Goal: Task Accomplishment & Management: Use online tool/utility

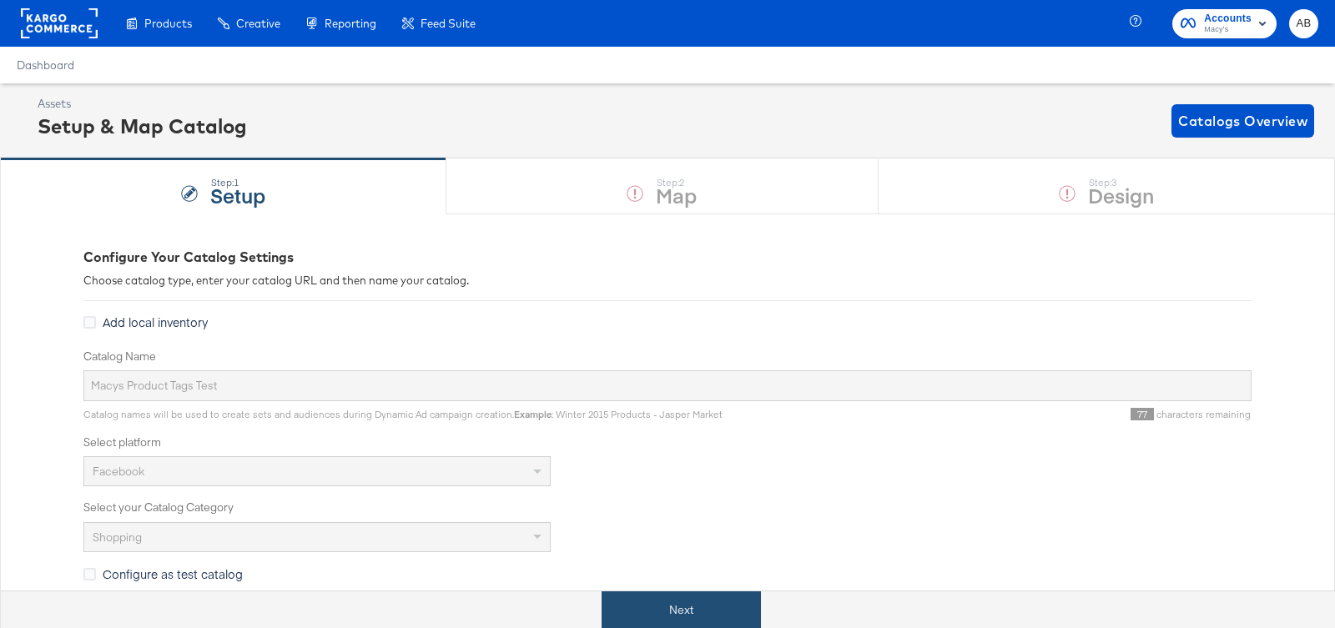
click at [670, 599] on button "Next" at bounding box center [680, 610] width 159 height 38
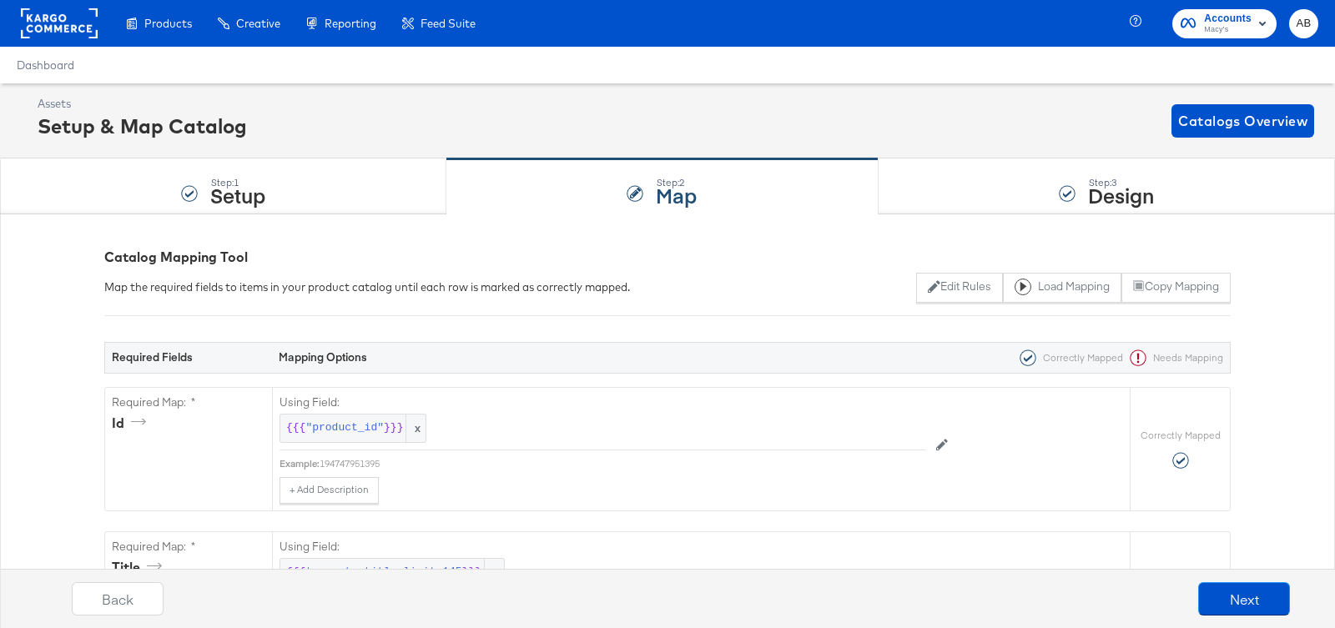
click at [1040, 205] on div "Step: 3 Design" at bounding box center [1106, 186] width 456 height 55
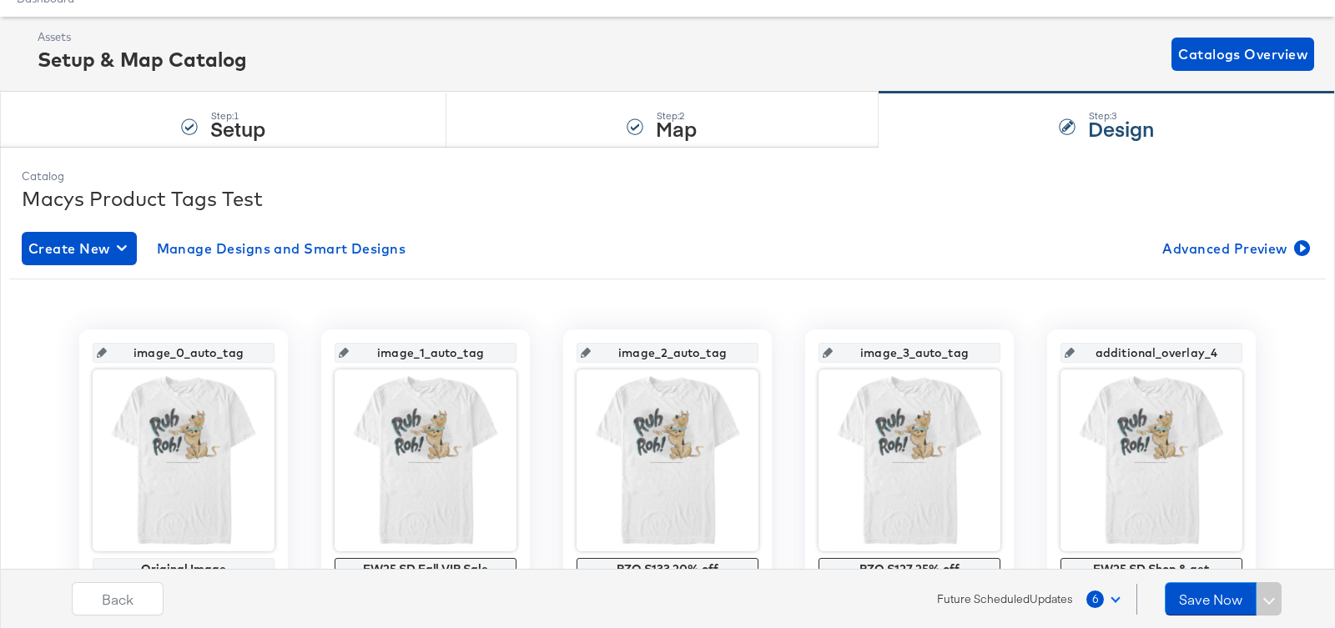
scroll to position [79, 0]
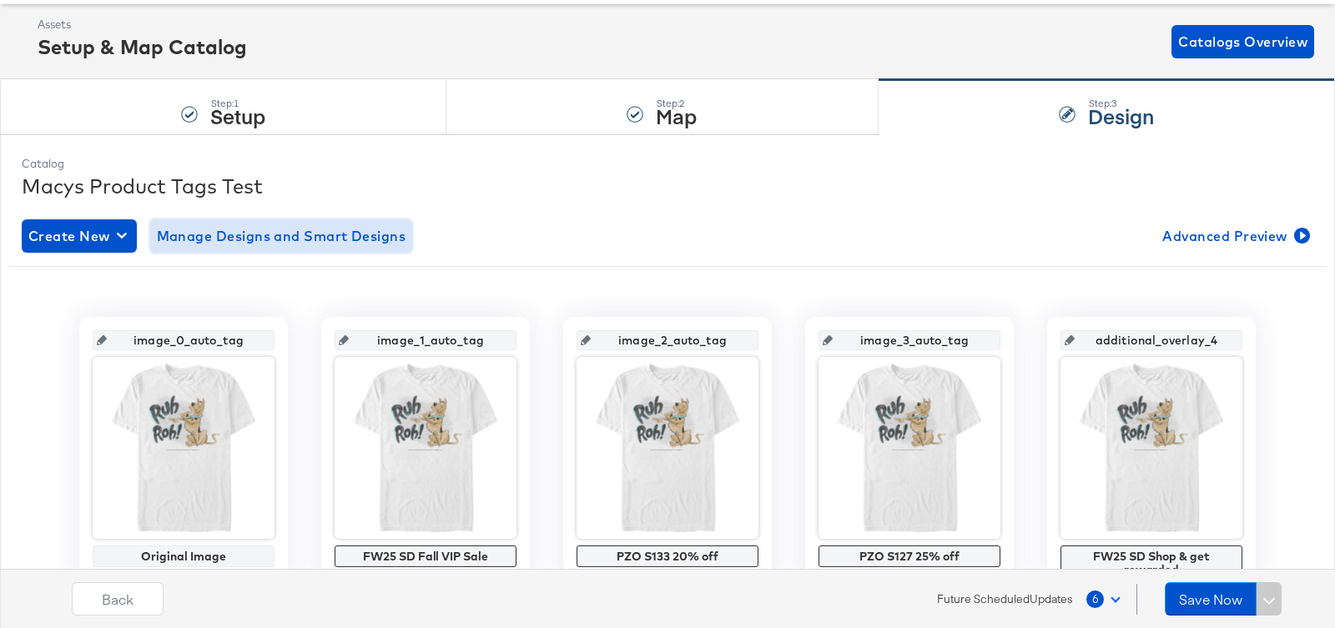
click at [294, 226] on span "Manage Designs and Smart Designs" at bounding box center [281, 235] width 249 height 23
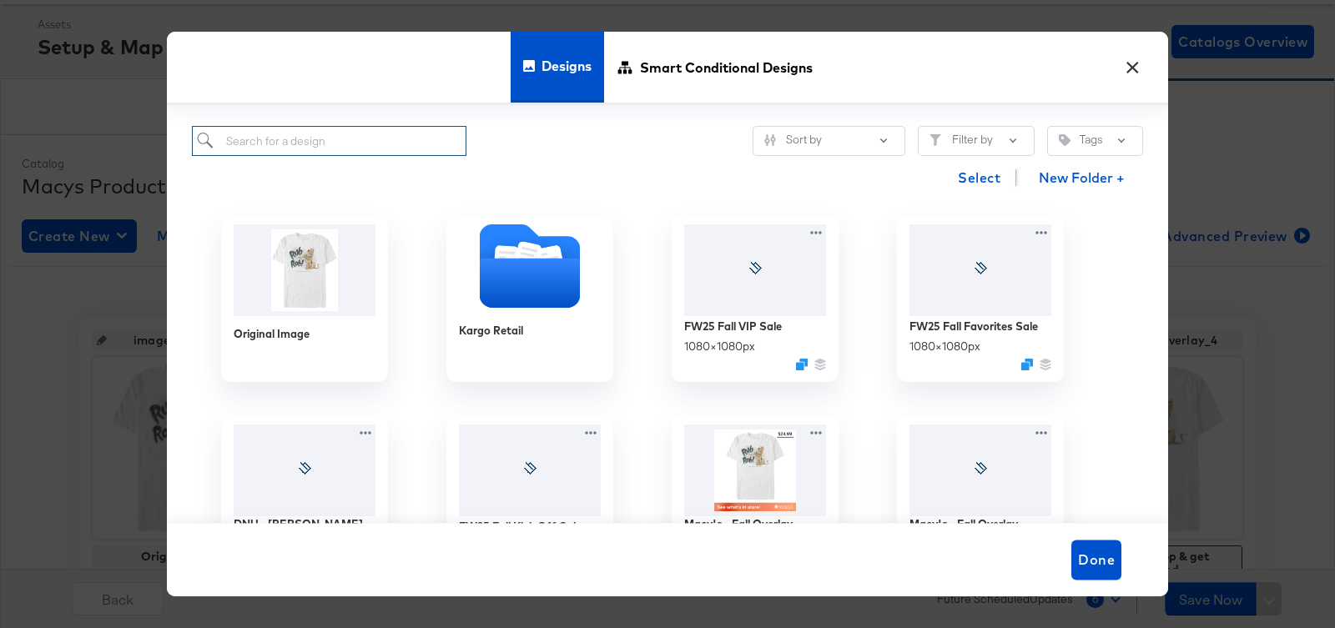
click at [364, 145] on input "search" at bounding box center [329, 141] width 274 height 31
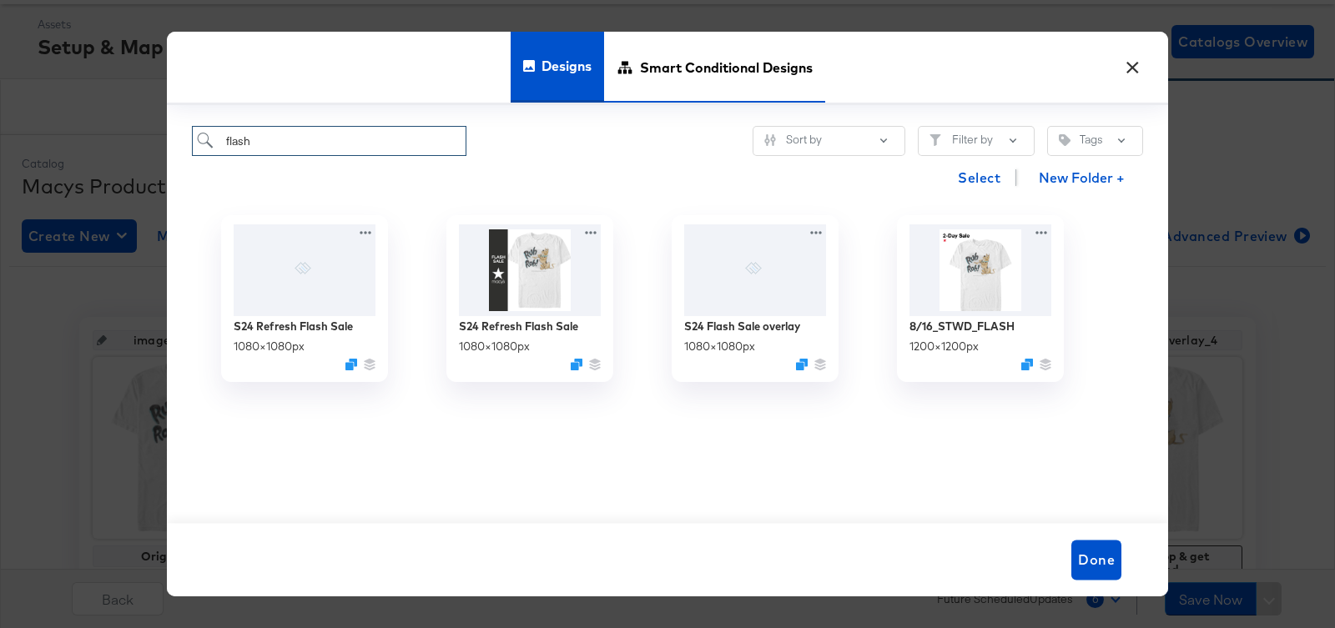
type input "flash"
click at [719, 68] on span "Smart Conditional Designs" at bounding box center [726, 66] width 173 height 73
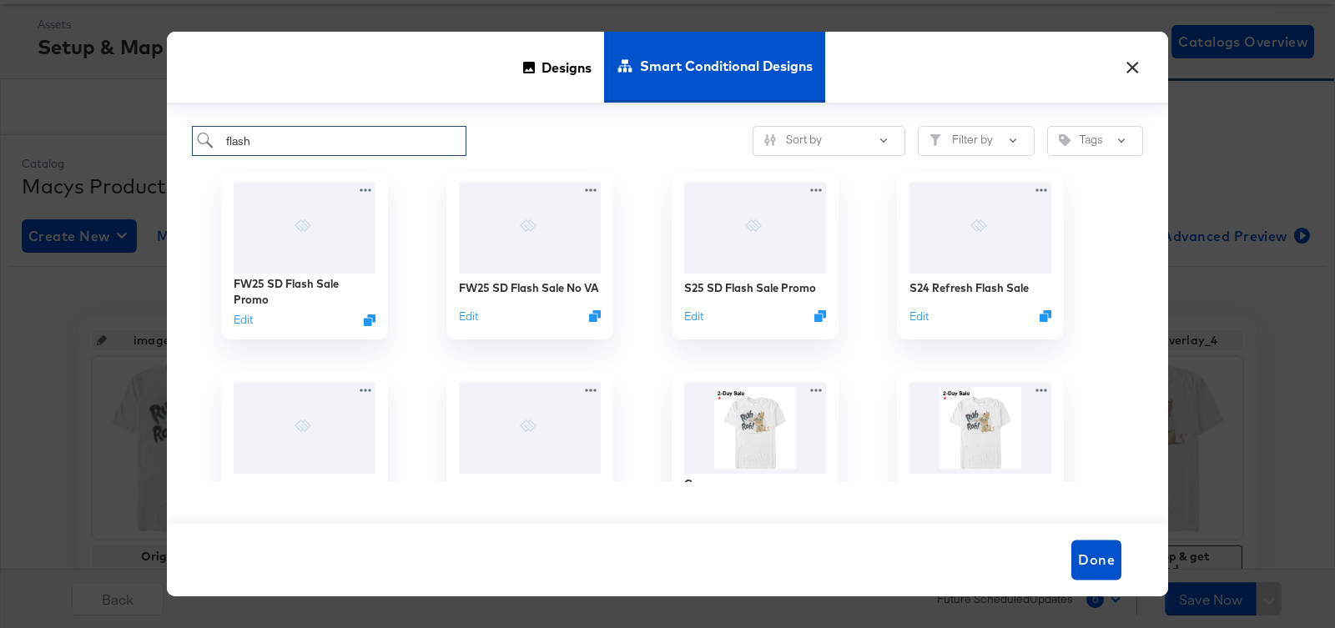
click at [322, 151] on input "flash" at bounding box center [329, 141] width 274 height 31
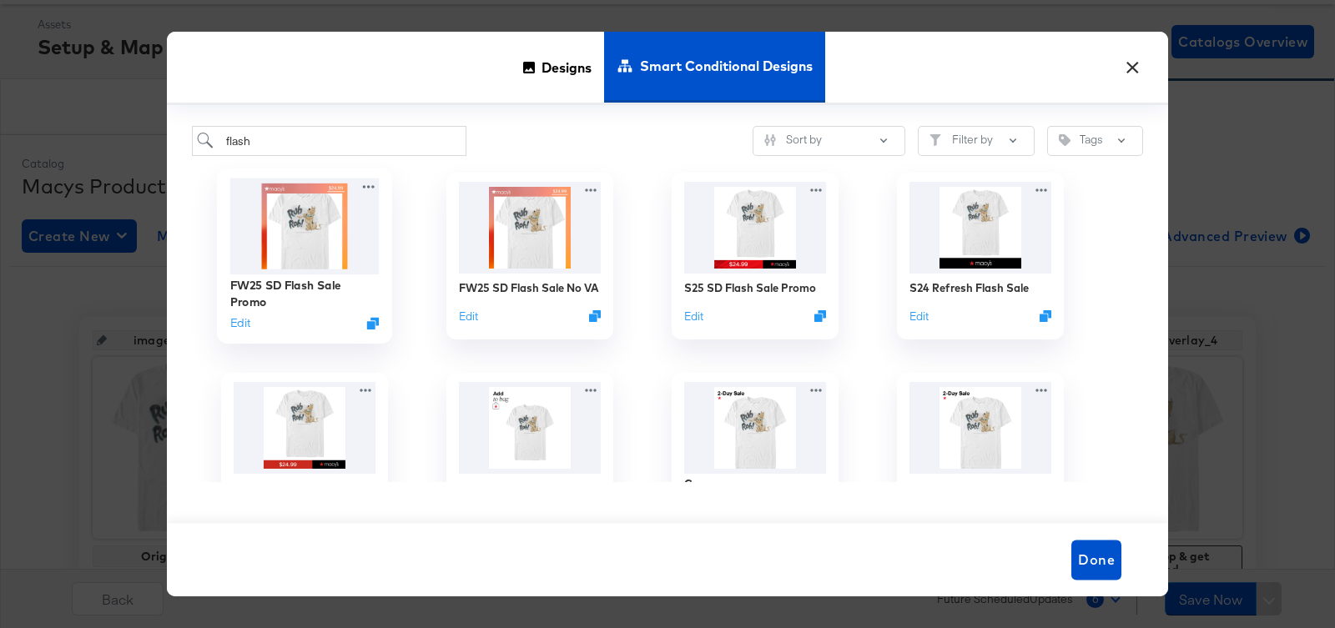
click at [289, 240] on img at bounding box center [304, 226] width 149 height 96
click at [236, 314] on div "FW25 SD Flash Sale Promo Edit" at bounding box center [304, 303] width 149 height 59
click at [237, 322] on button "Edit" at bounding box center [240, 323] width 20 height 16
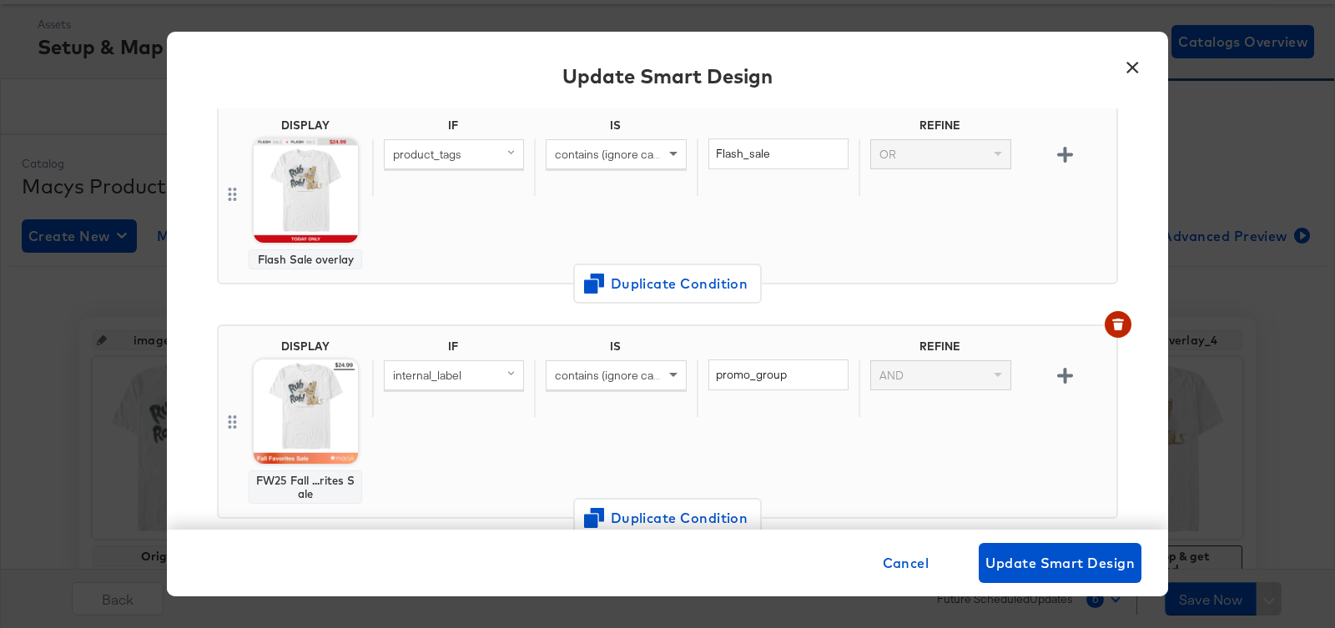
scroll to position [133, 0]
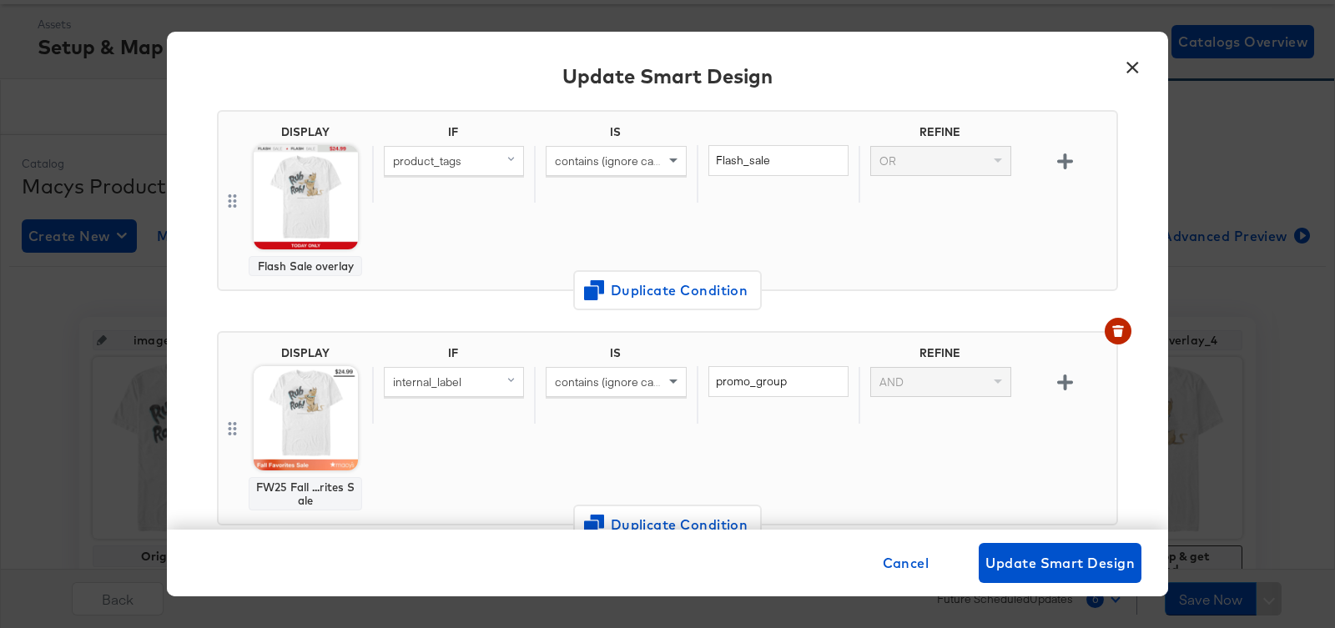
click at [1121, 68] on button "×" at bounding box center [1132, 63] width 30 height 30
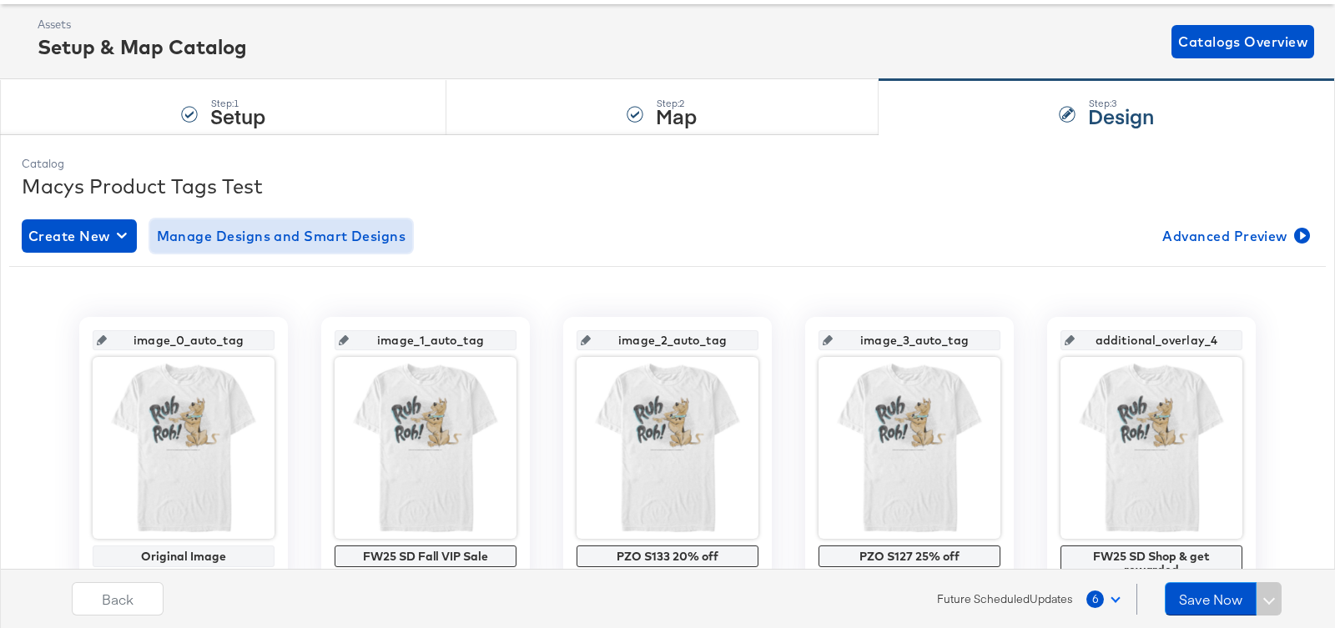
click at [240, 247] on button "Manage Designs and Smart Designs" at bounding box center [281, 235] width 263 height 33
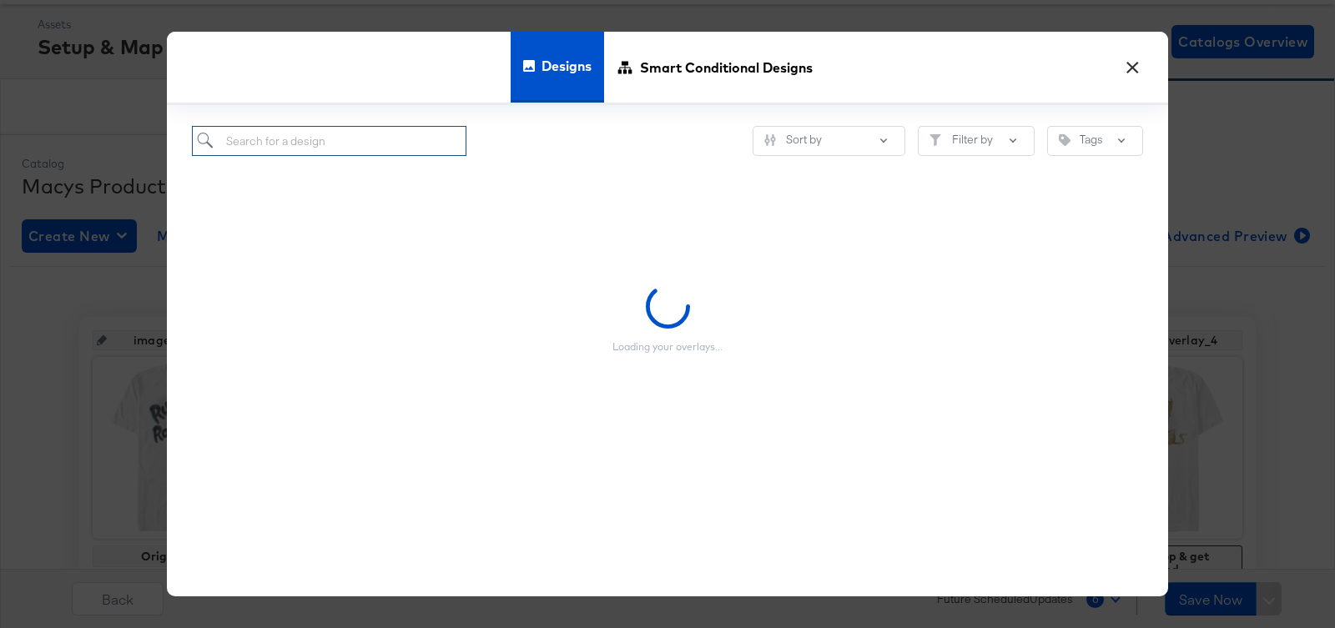
click at [274, 138] on input "search" at bounding box center [329, 141] width 274 height 31
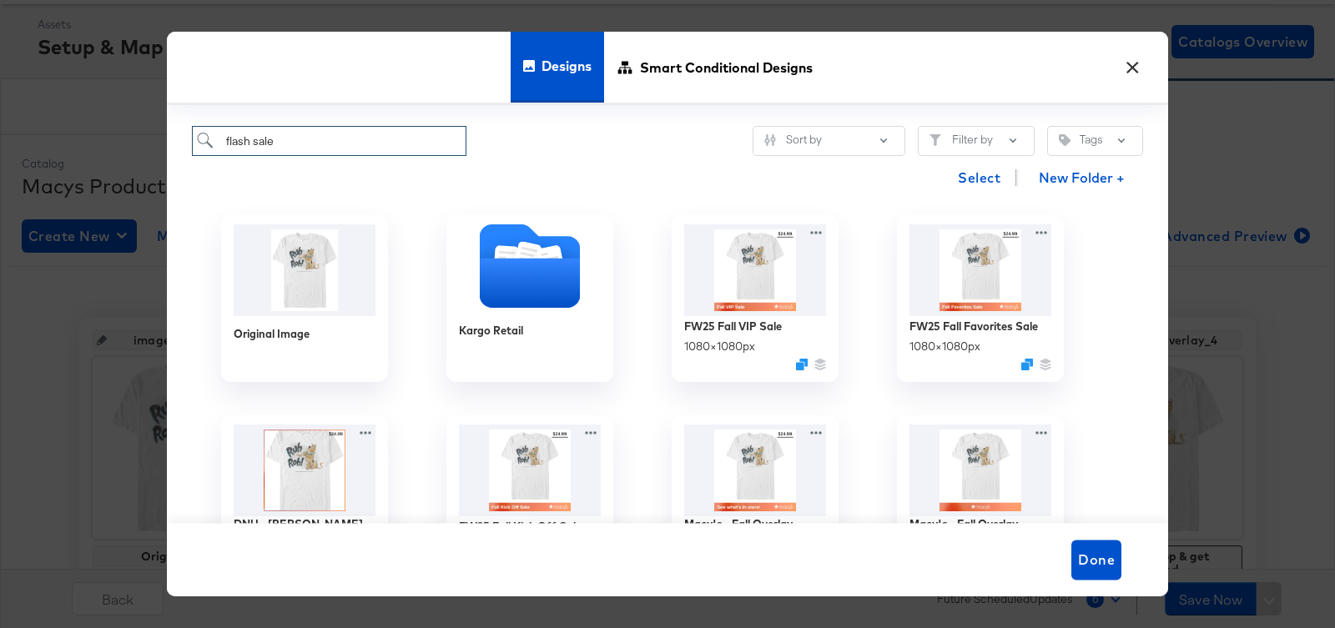
type input "flash sale"
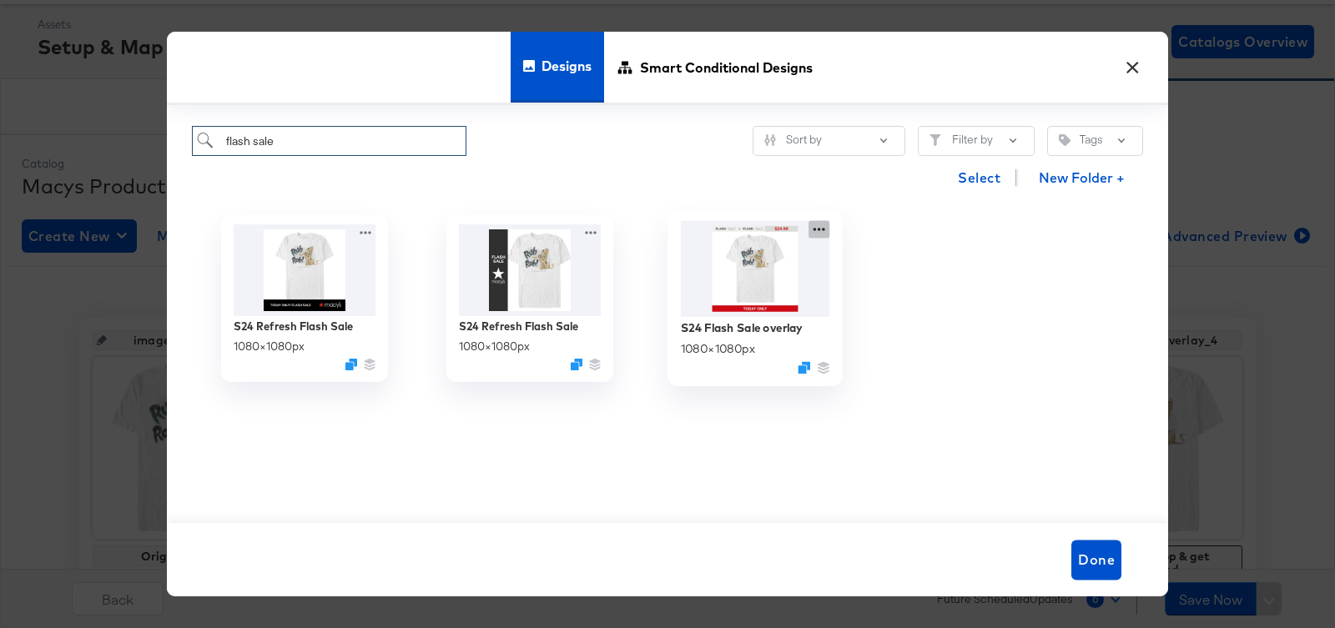
click at [815, 230] on icon at bounding box center [818, 229] width 21 height 18
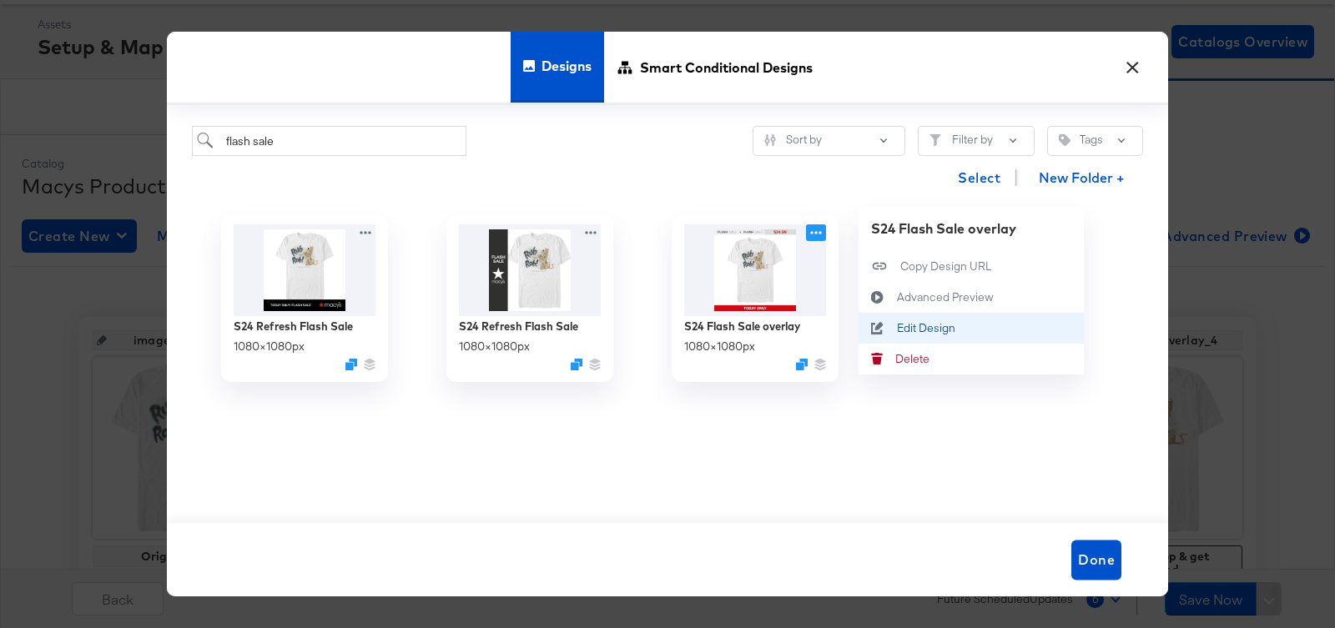
click at [897, 328] on div "Edit Design Edit Design" at bounding box center [897, 328] width 0 height 0
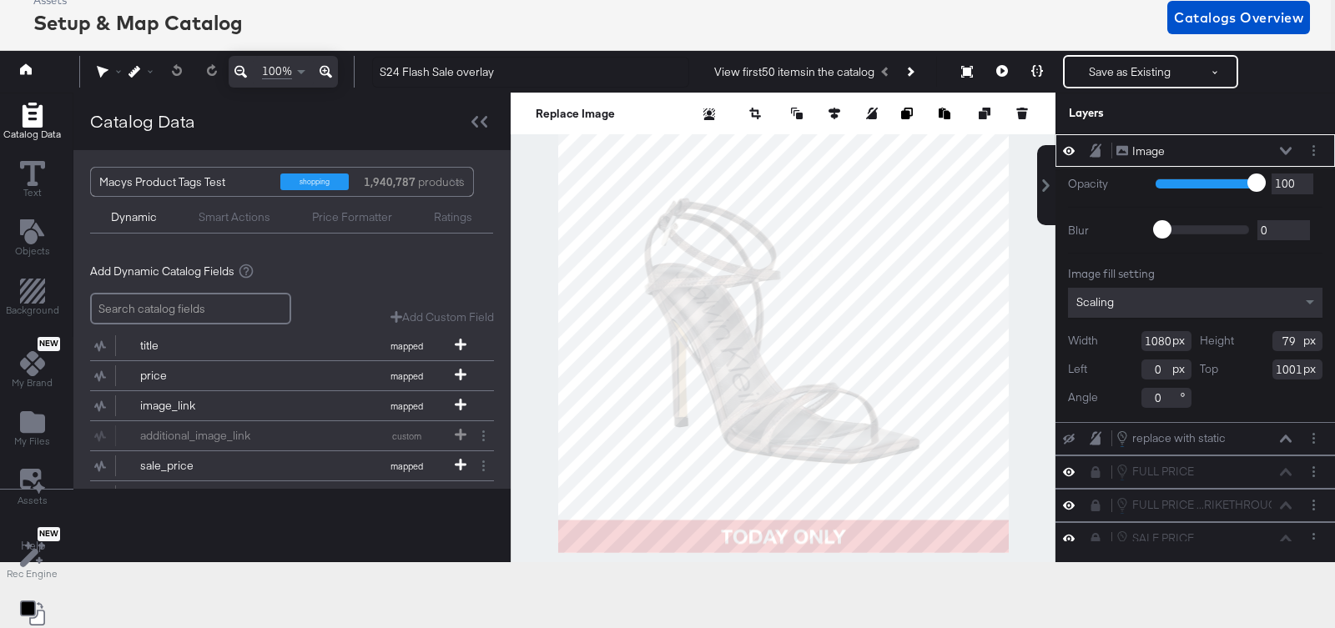
scroll to position [38, 4]
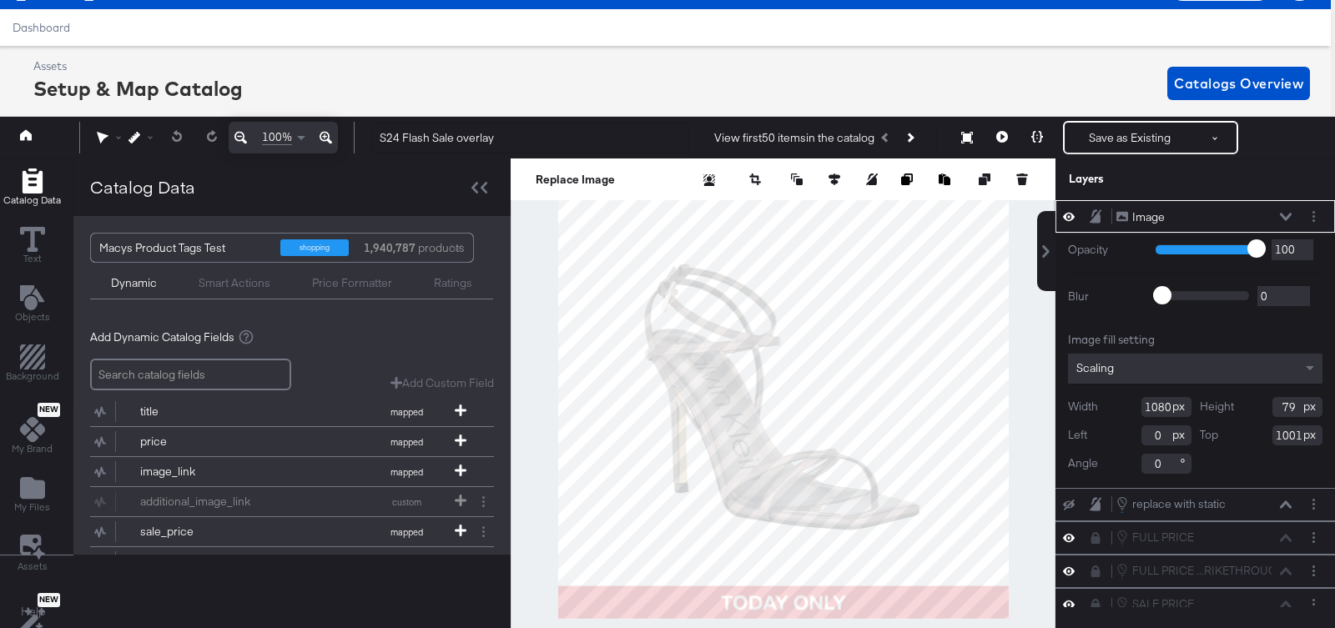
click at [1283, 213] on icon at bounding box center [1286, 217] width 12 height 8
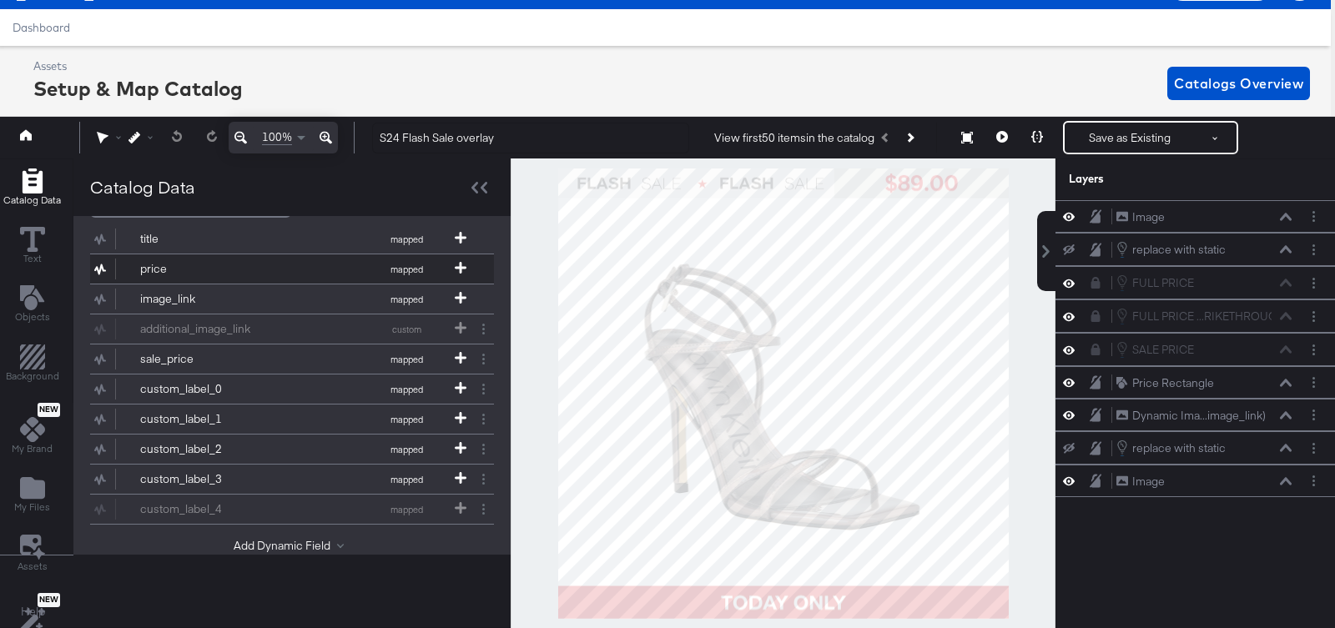
scroll to position [194, 0]
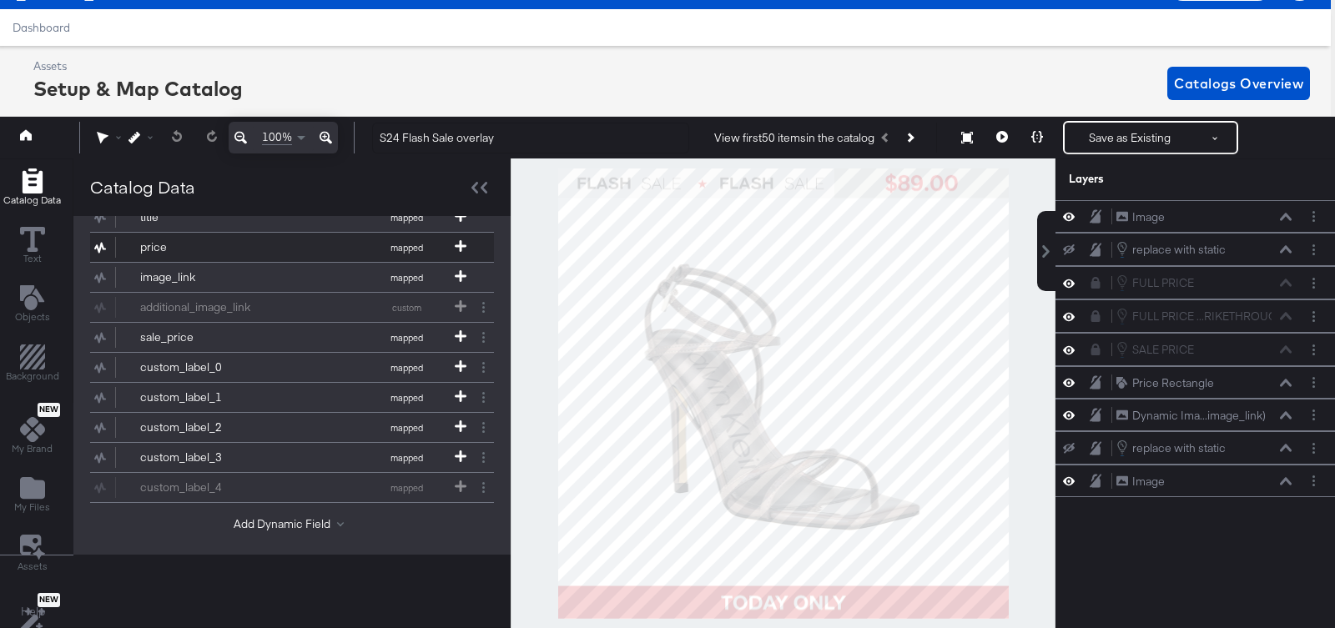
click at [186, 239] on div "price" at bounding box center [200, 247] width 121 height 16
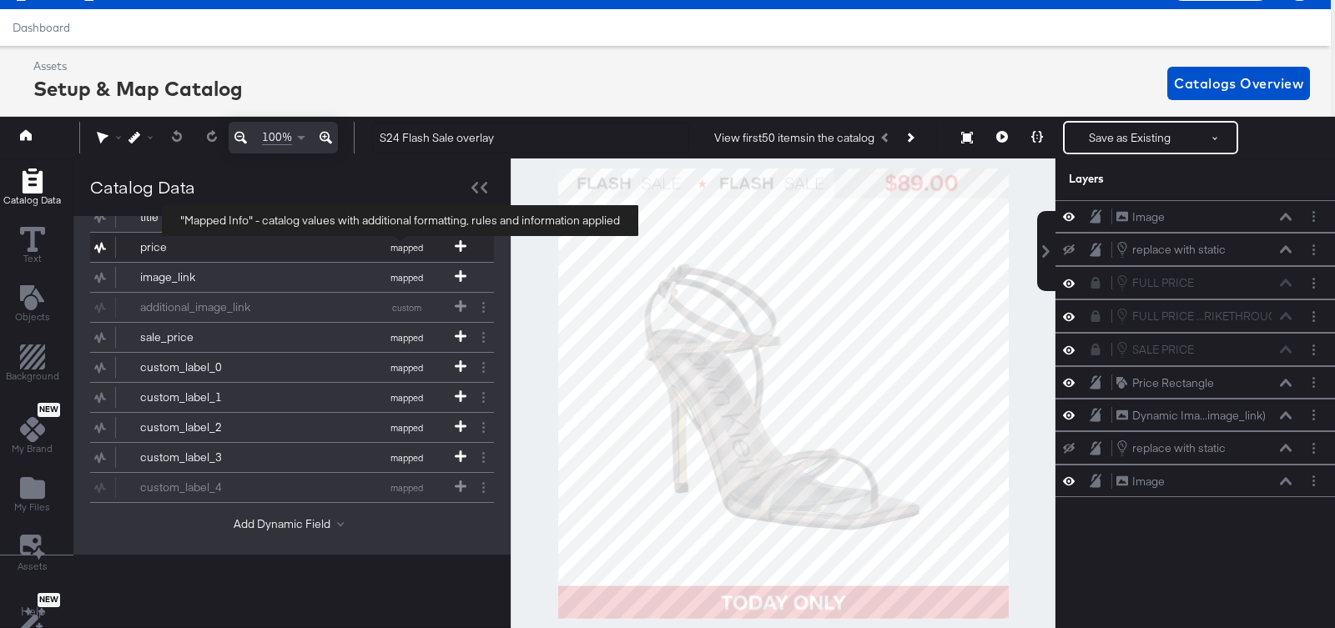
scroll to position [0, 0]
